Goal: Transaction & Acquisition: Purchase product/service

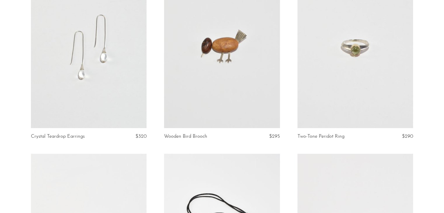
scroll to position [234, 0]
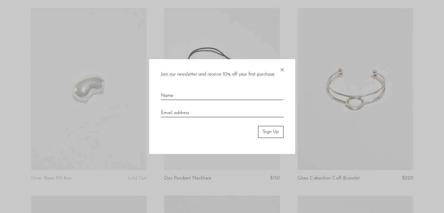
click at [280, 66] on span "×" at bounding box center [282, 68] width 6 height 19
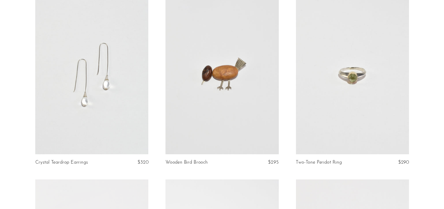
scroll to position [0, 0]
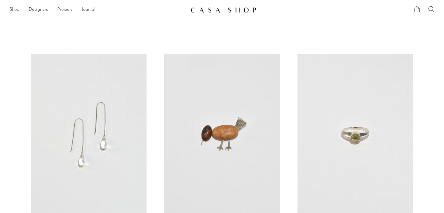
click at [13, 8] on link "Shop" at bounding box center [14, 10] width 10 height 8
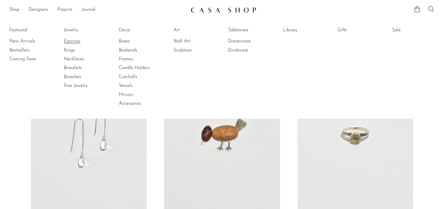
click at [70, 41] on link "Earrings" at bounding box center [86, 41] width 44 height 6
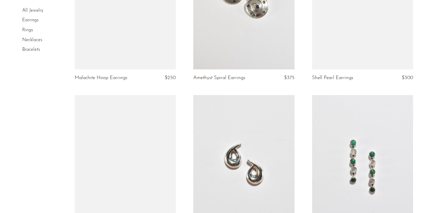
scroll to position [1928, 0]
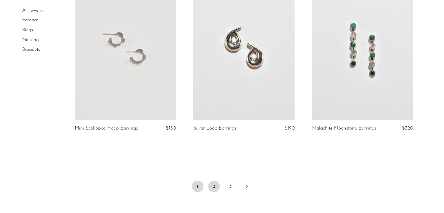
click at [213, 188] on link "2" at bounding box center [214, 187] width 12 height 12
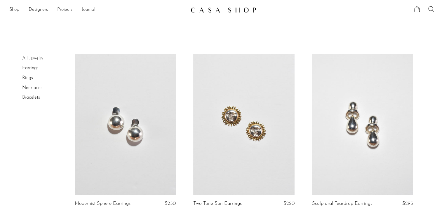
click at [28, 77] on link "Rings" at bounding box center [27, 78] width 11 height 5
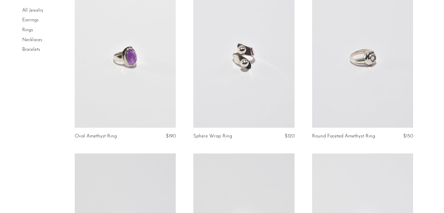
scroll to position [1928, 0]
